Goal: Information Seeking & Learning: Learn about a topic

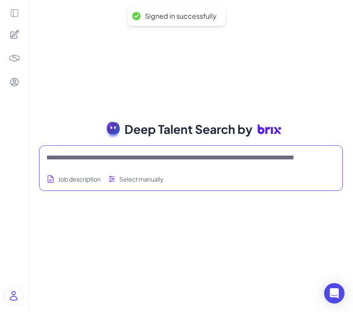
click at [175, 153] on textarea at bounding box center [180, 157] width 269 height 10
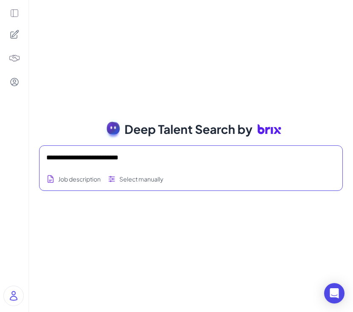
type textarea "**********"
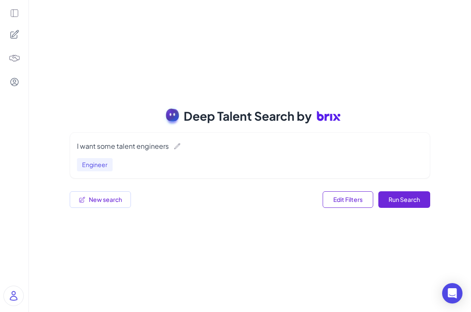
click at [13, 14] on icon at bounding box center [14, 13] width 7 height 7
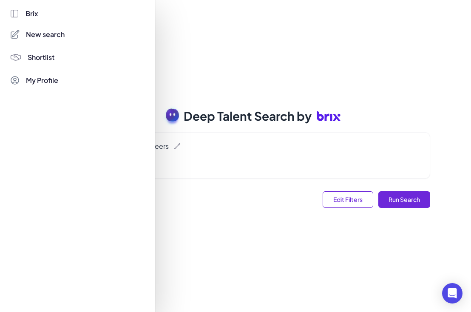
click at [51, 35] on span "New search" at bounding box center [45, 34] width 39 height 10
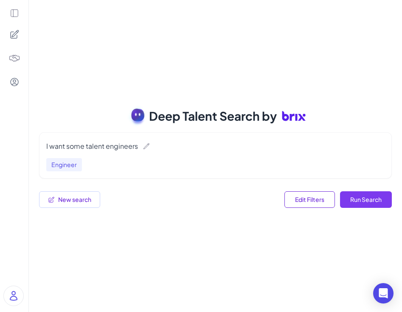
click at [353, 196] on button "Run Search" at bounding box center [366, 199] width 52 height 17
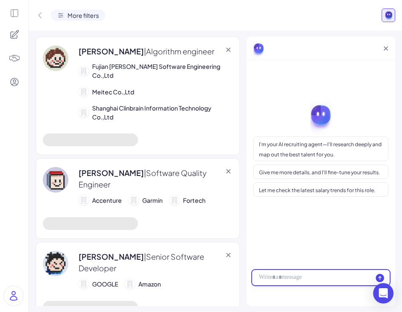
click at [293, 277] on div at bounding box center [321, 277] width 138 height 16
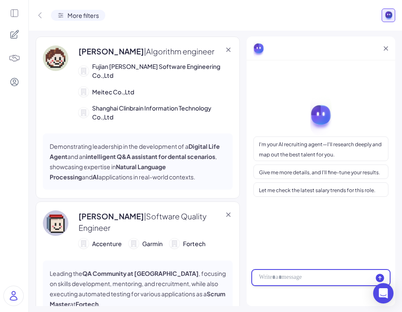
click at [288, 281] on div at bounding box center [321, 277] width 138 height 16
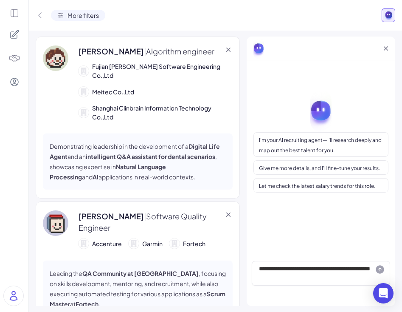
click at [353, 267] on icon at bounding box center [380, 269] width 8 height 8
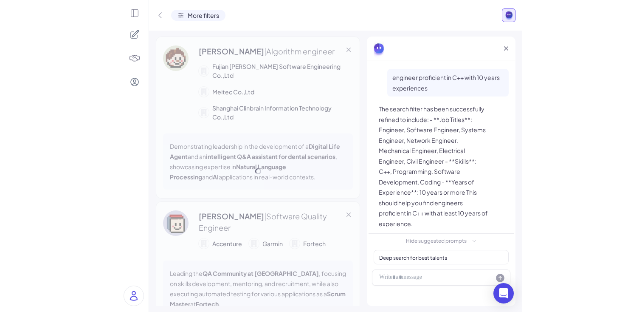
scroll to position [17, 0]
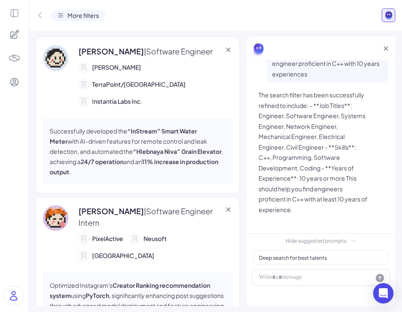
click at [17, 87] on div at bounding box center [15, 82] width 18 height 18
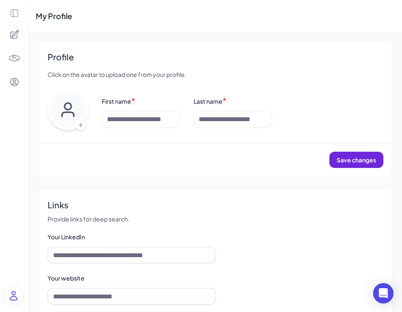
click at [18, 87] on div at bounding box center [15, 82] width 18 height 18
click at [14, 9] on icon at bounding box center [14, 12] width 9 height 9
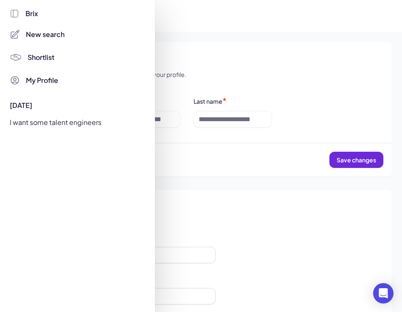
click at [300, 87] on div at bounding box center [201, 156] width 402 height 312
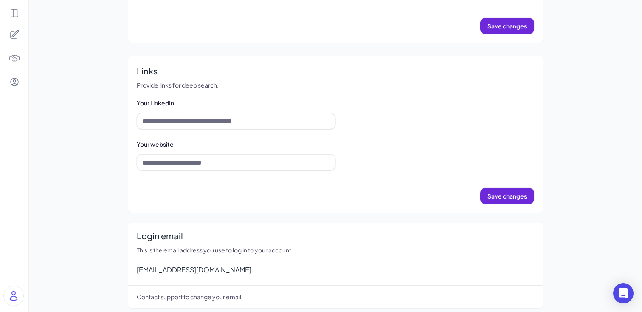
scroll to position [140, 0]
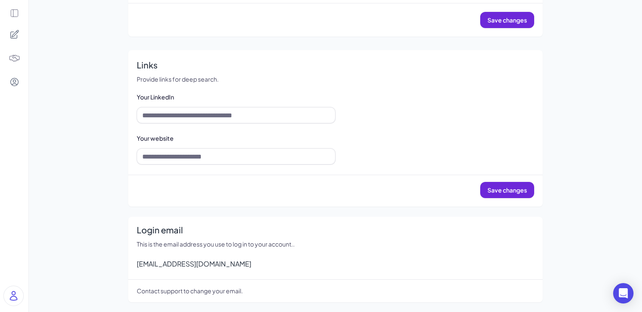
click at [353, 138] on div "Your LinkedIn Your website" at bounding box center [336, 127] width 398 height 74
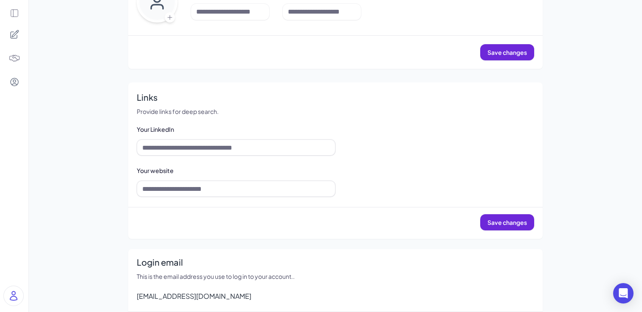
scroll to position [0, 0]
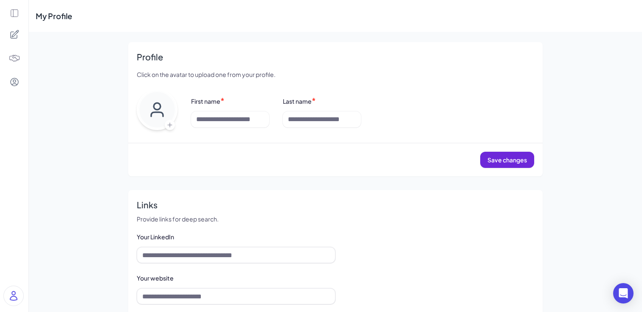
click at [12, 291] on img at bounding box center [14, 296] width 20 height 20
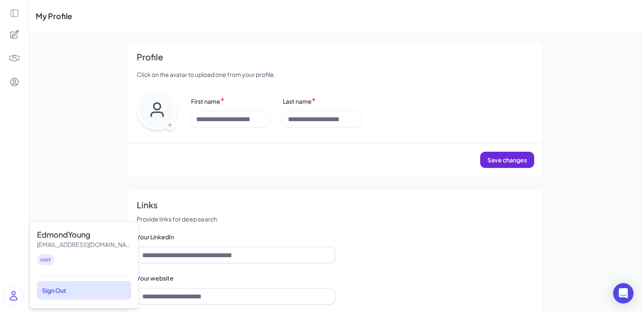
click at [54, 290] on div "Sign Out" at bounding box center [84, 290] width 94 height 19
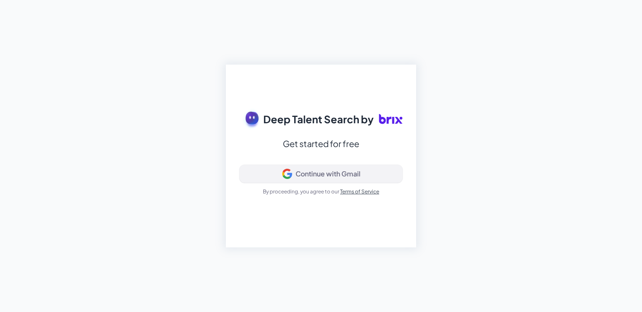
click at [333, 176] on div "Continue with Gmail" at bounding box center [328, 173] width 65 height 8
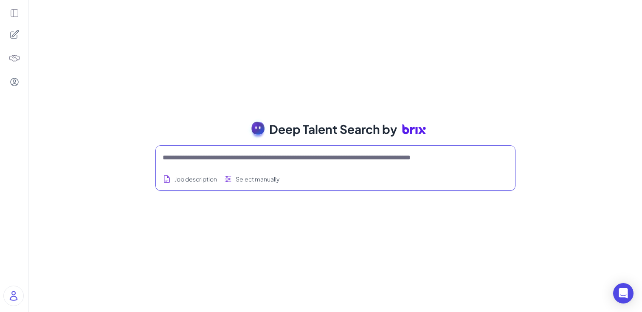
click at [231, 158] on textarea at bounding box center [325, 157] width 325 height 10
click at [279, 155] on textarea at bounding box center [325, 157] width 325 height 10
click at [234, 155] on textarea at bounding box center [325, 157] width 325 height 10
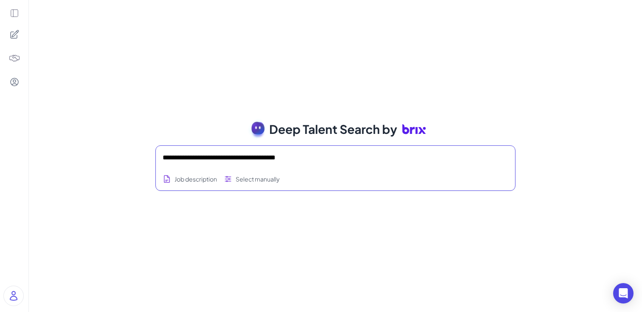
type textarea "**********"
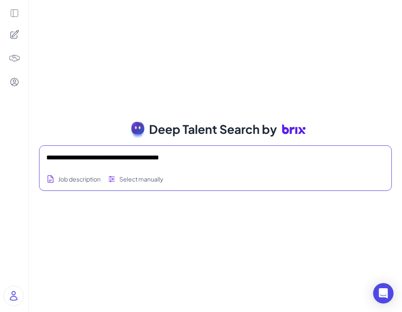
click at [226, 160] on textarea "**********" at bounding box center [205, 157] width 318 height 10
click at [287, 165] on div "**********" at bounding box center [215, 157] width 339 height 17
click at [298, 157] on textarea "**********" at bounding box center [205, 157] width 318 height 10
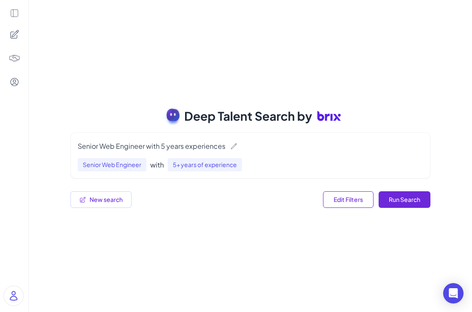
click at [14, 11] on icon at bounding box center [14, 12] width 9 height 9
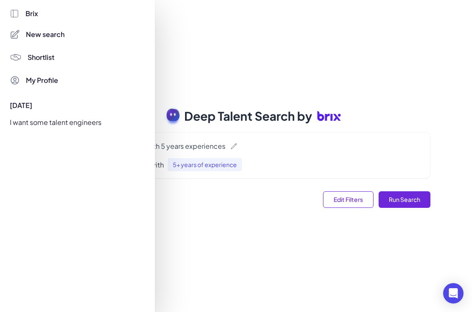
click at [53, 11] on div "Brix" at bounding box center [78, 13] width 136 height 10
click at [37, 13] on span "Brix" at bounding box center [31, 13] width 13 height 10
click at [42, 34] on span "New search" at bounding box center [45, 34] width 39 height 10
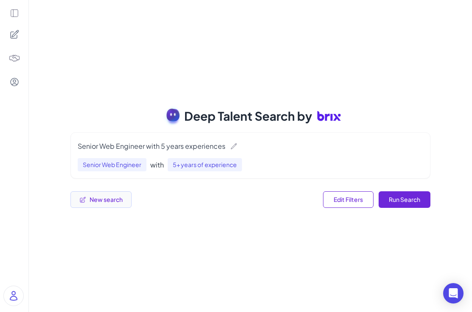
click at [118, 197] on button "New search" at bounding box center [101, 199] width 61 height 17
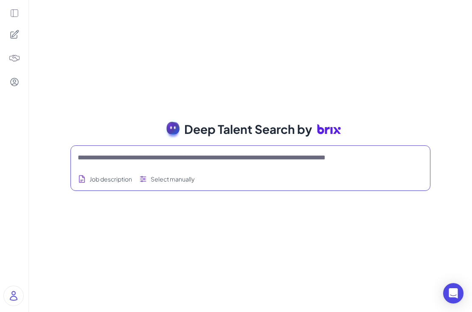
click at [151, 161] on textarea at bounding box center [240, 157] width 325 height 10
click at [16, 31] on icon at bounding box center [15, 34] width 8 height 8
